Goal: Task Accomplishment & Management: Use online tool/utility

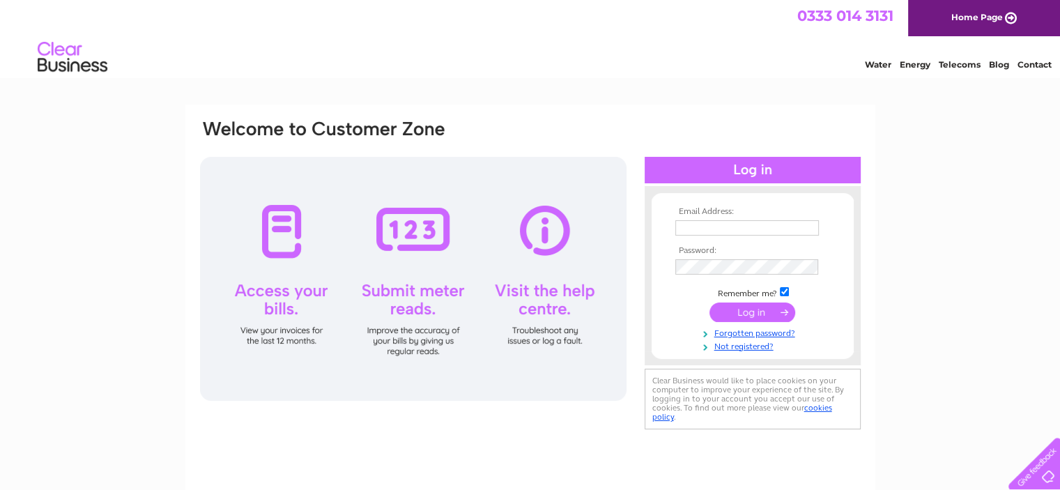
type input "aileen@blackthorneit.com"
click at [526, 309] on input "submit" at bounding box center [753, 313] width 86 height 20
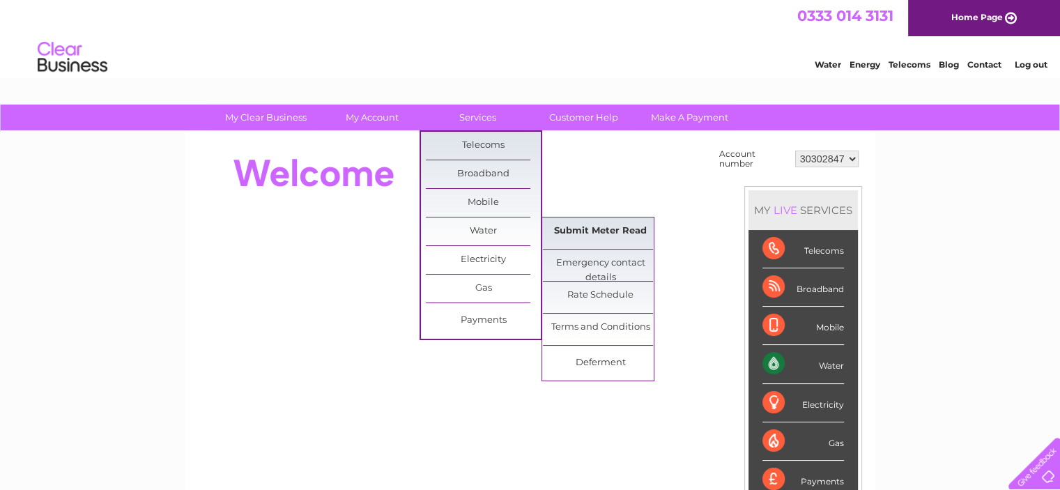
click at [598, 227] on link "Submit Meter Read" at bounding box center [600, 231] width 115 height 28
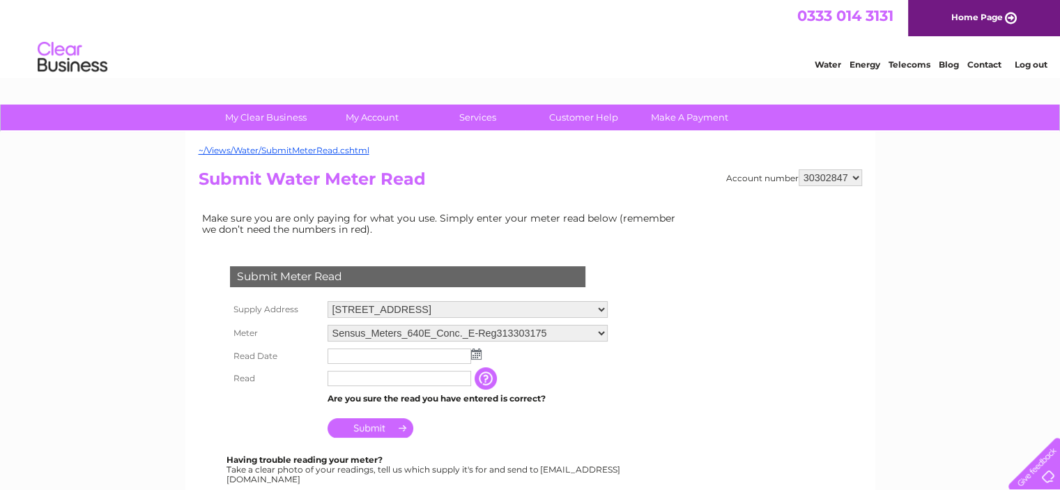
click at [477, 354] on img at bounding box center [476, 354] width 10 height 11
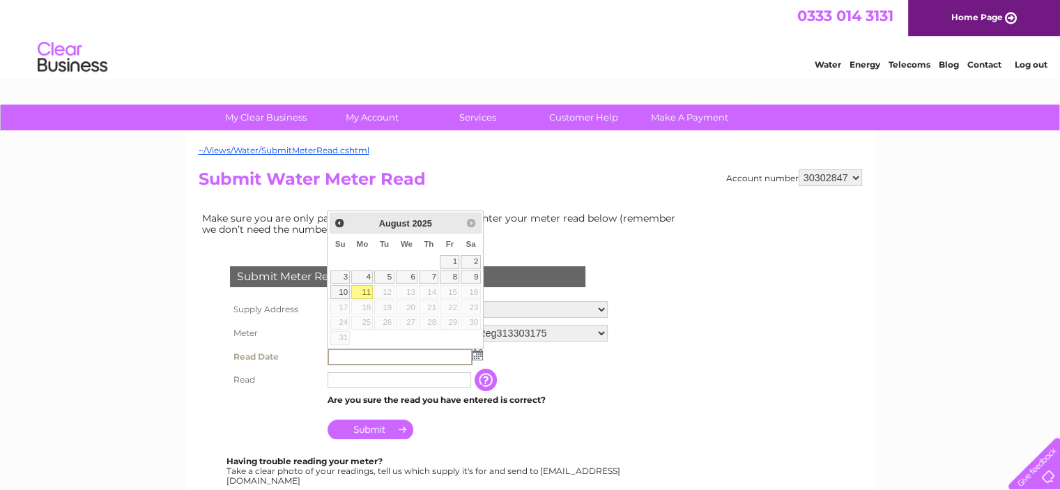
click at [365, 291] on link "11" at bounding box center [362, 292] width 22 height 14
type input "2025/08/11"
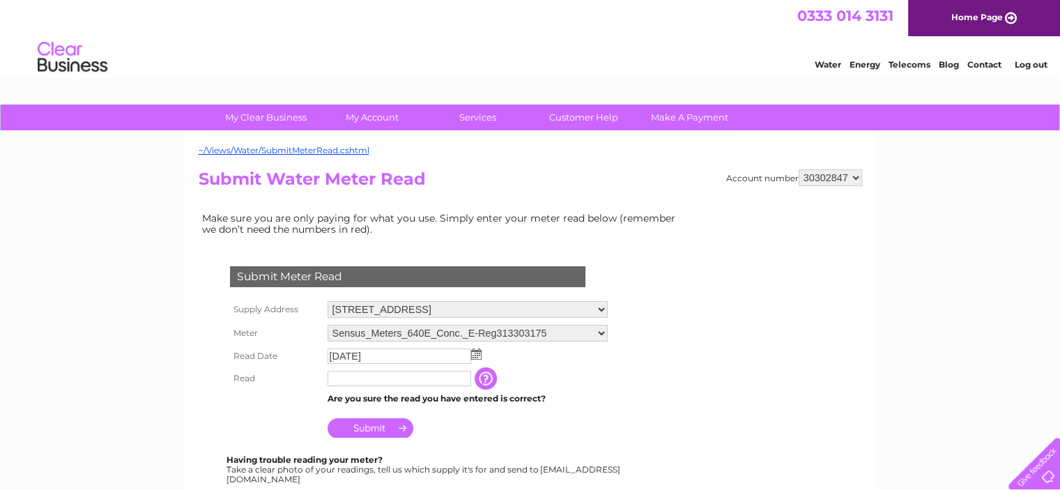
click at [358, 380] on input "text" at bounding box center [400, 378] width 144 height 15
type input "001546"
click at [365, 427] on input "Submit" at bounding box center [371, 428] width 86 height 20
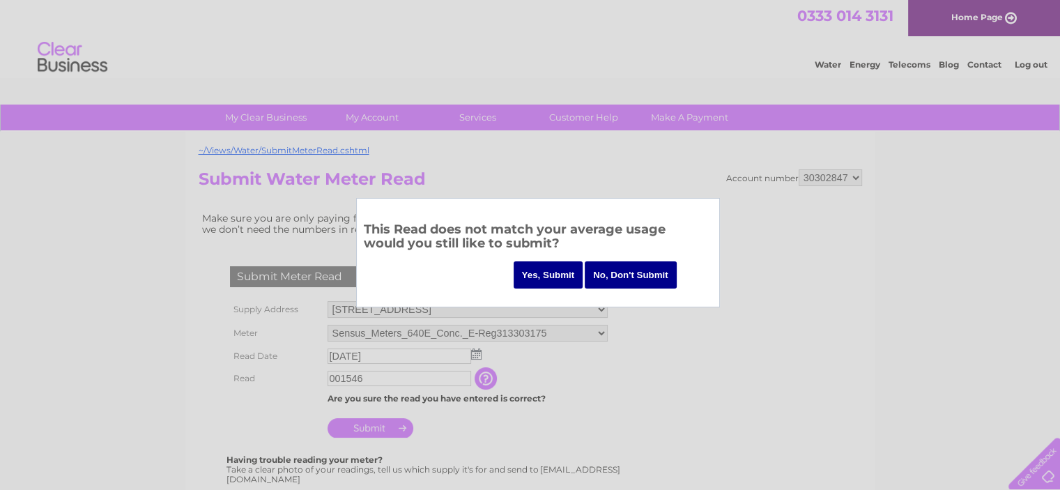
drag, startPoint x: 553, startPoint y: 276, endPoint x: 524, endPoint y: 273, distance: 28.8
click at [524, 273] on input "Yes, Submit" at bounding box center [549, 274] width 70 height 27
